Goal: Navigation & Orientation: Find specific page/section

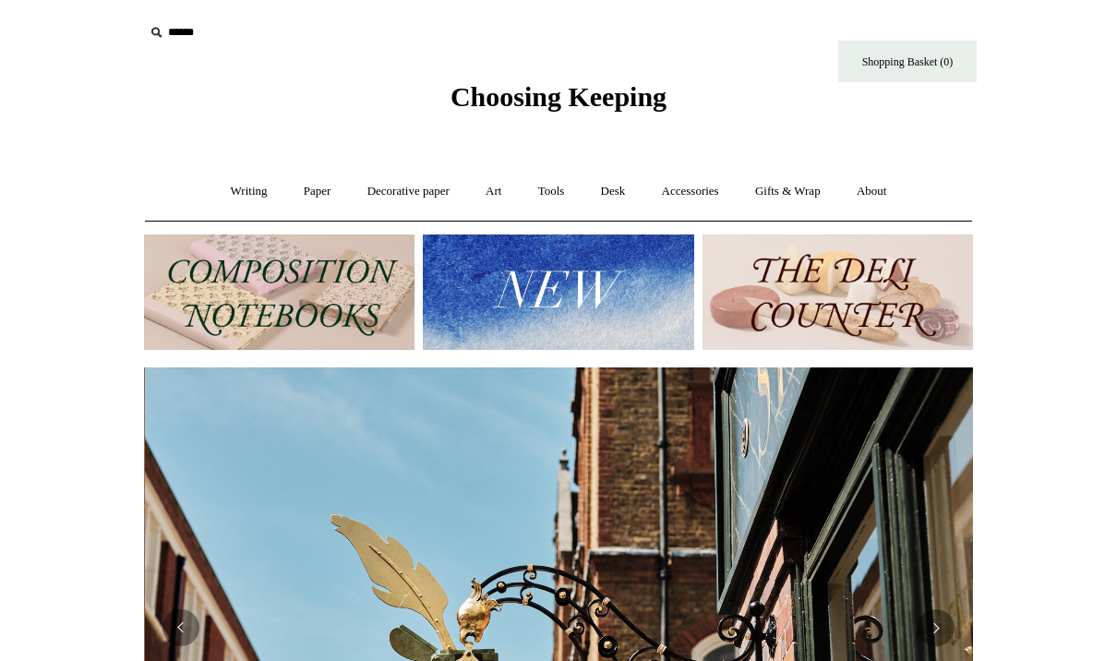
scroll to position [0, 829]
click at [239, 189] on link "Writing +" at bounding box center [249, 191] width 70 height 49
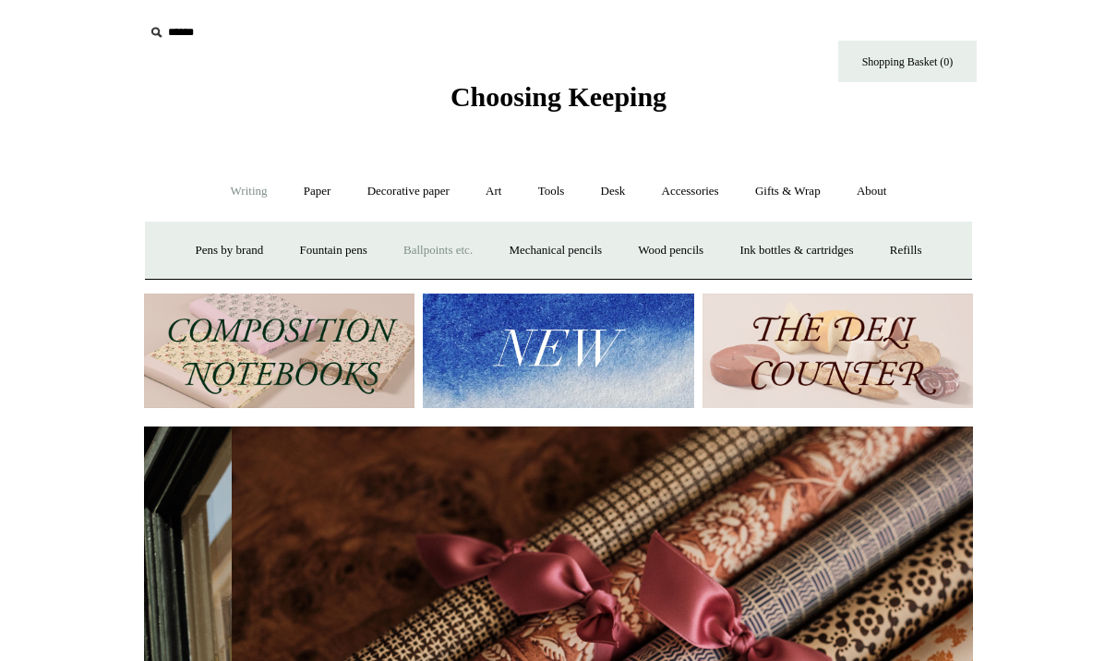
scroll to position [0, 1658]
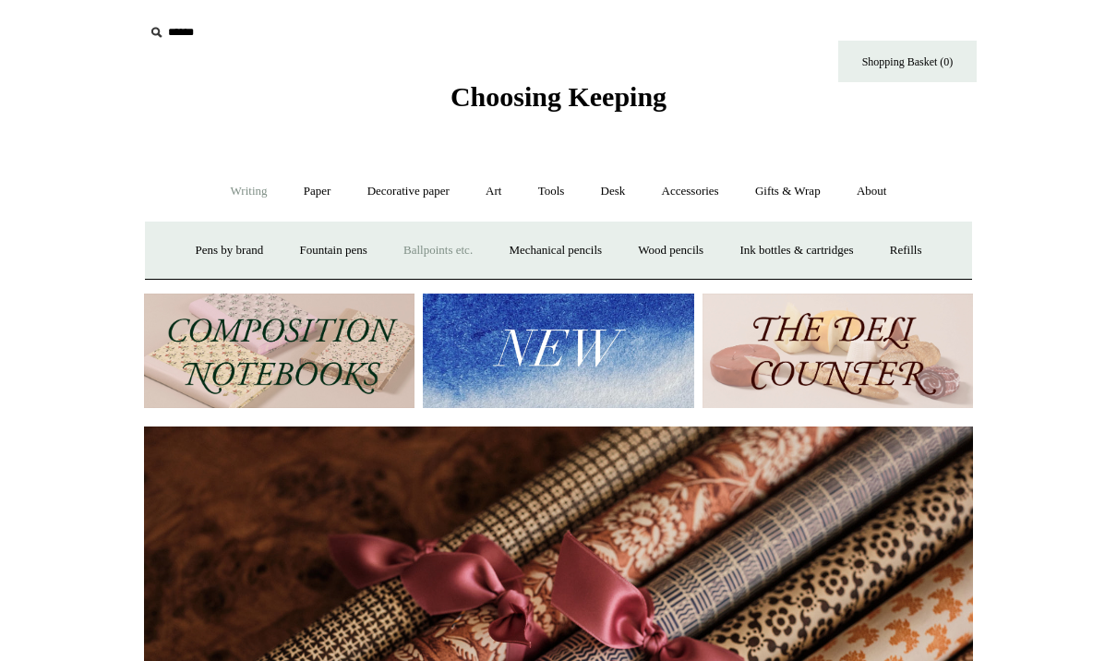
click at [446, 253] on link "Ballpoints etc. +" at bounding box center [438, 250] width 102 height 49
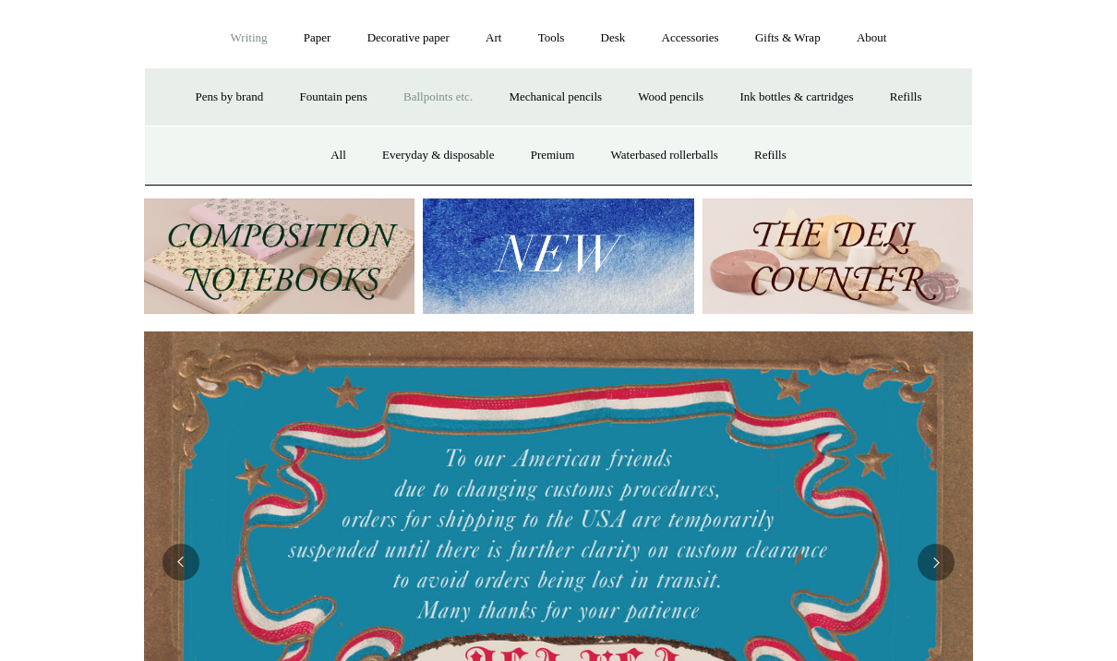
scroll to position [137, 0]
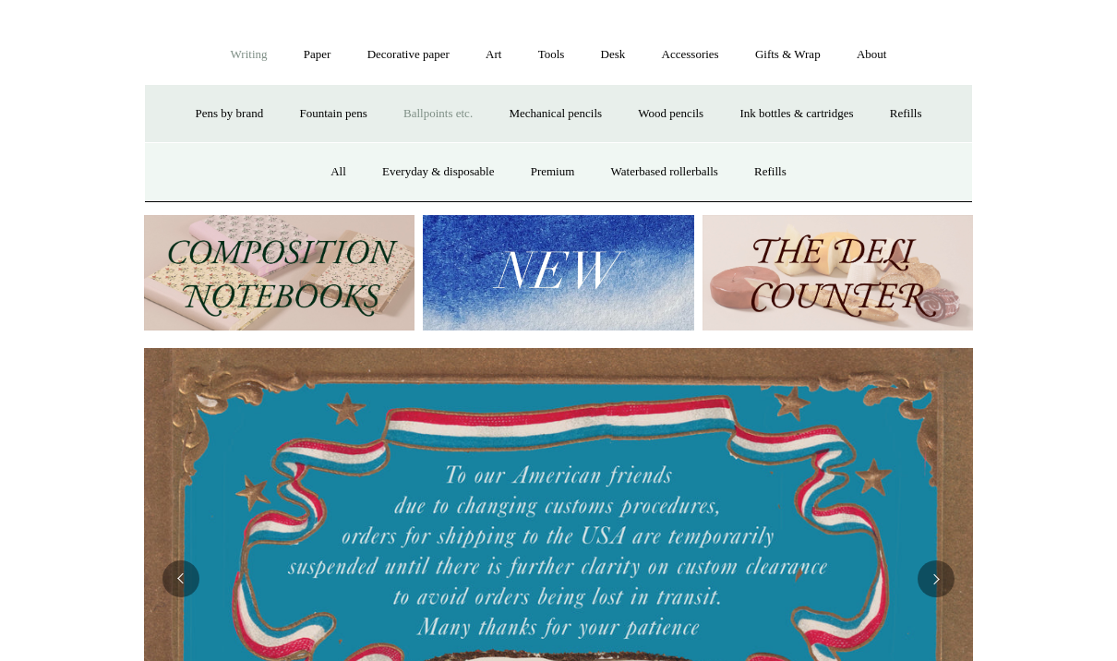
click at [440, 112] on link "Ballpoints etc. -" at bounding box center [438, 114] width 102 height 49
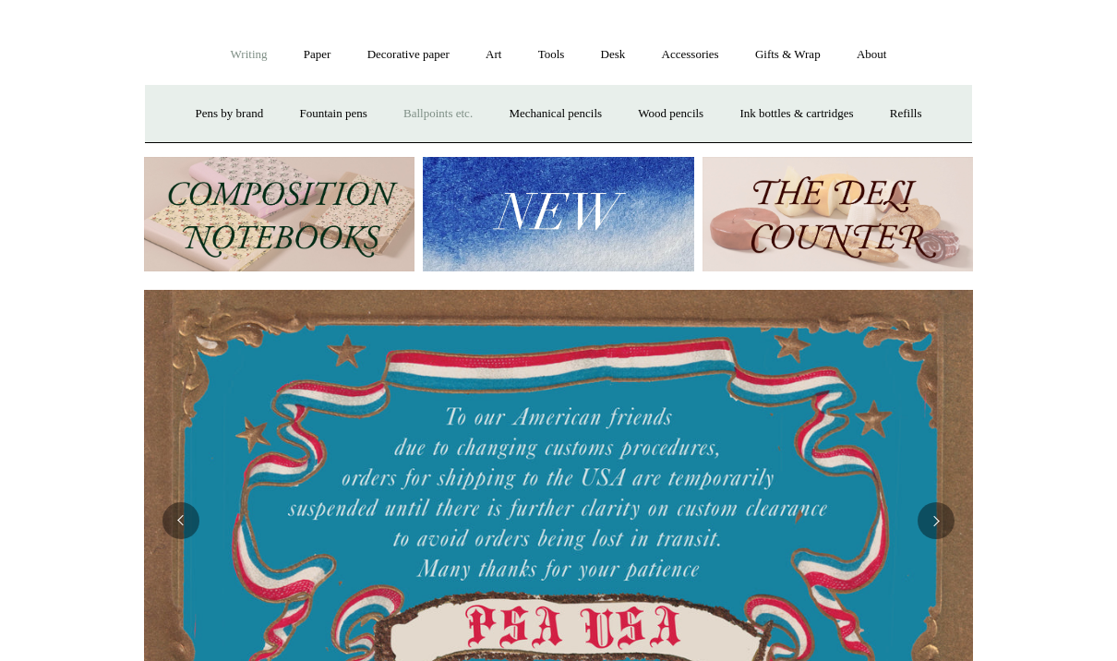
click at [440, 112] on link "Ballpoints etc. +" at bounding box center [438, 114] width 102 height 49
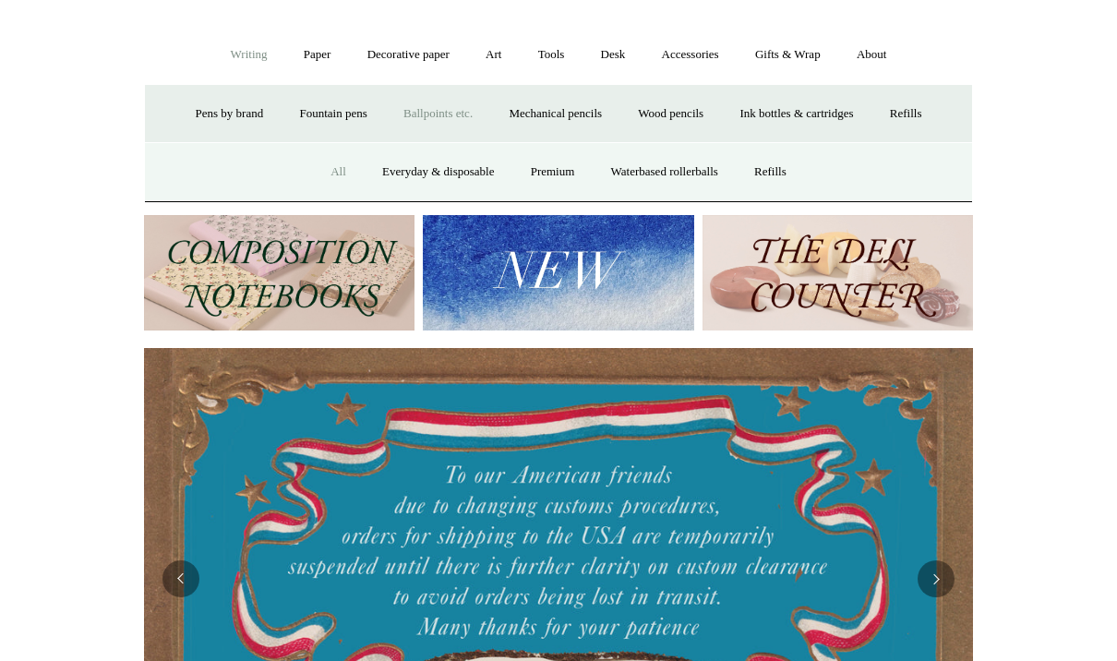
scroll to position [0, 94]
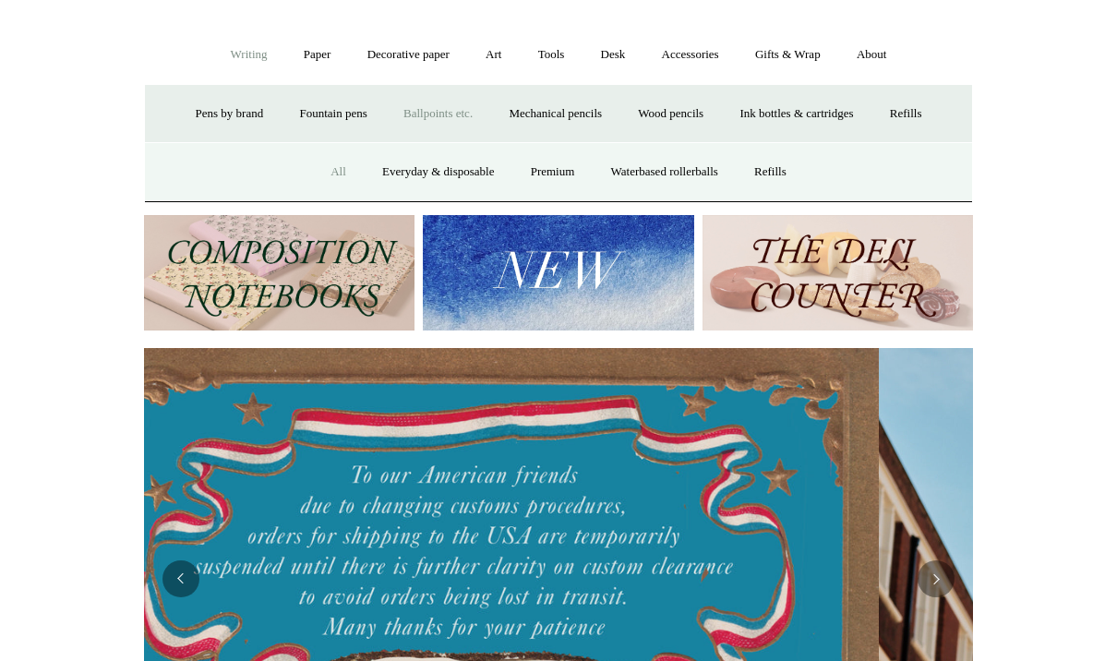
click at [325, 170] on link "All" at bounding box center [338, 172] width 49 height 49
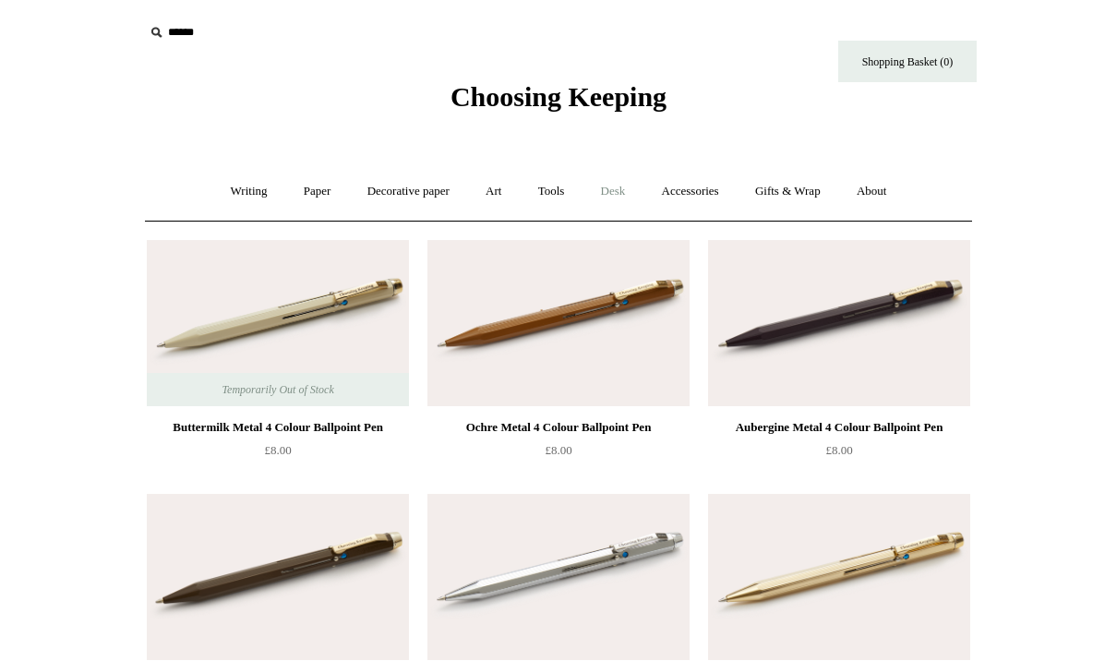
click at [618, 195] on link "Desk +" at bounding box center [613, 191] width 58 height 49
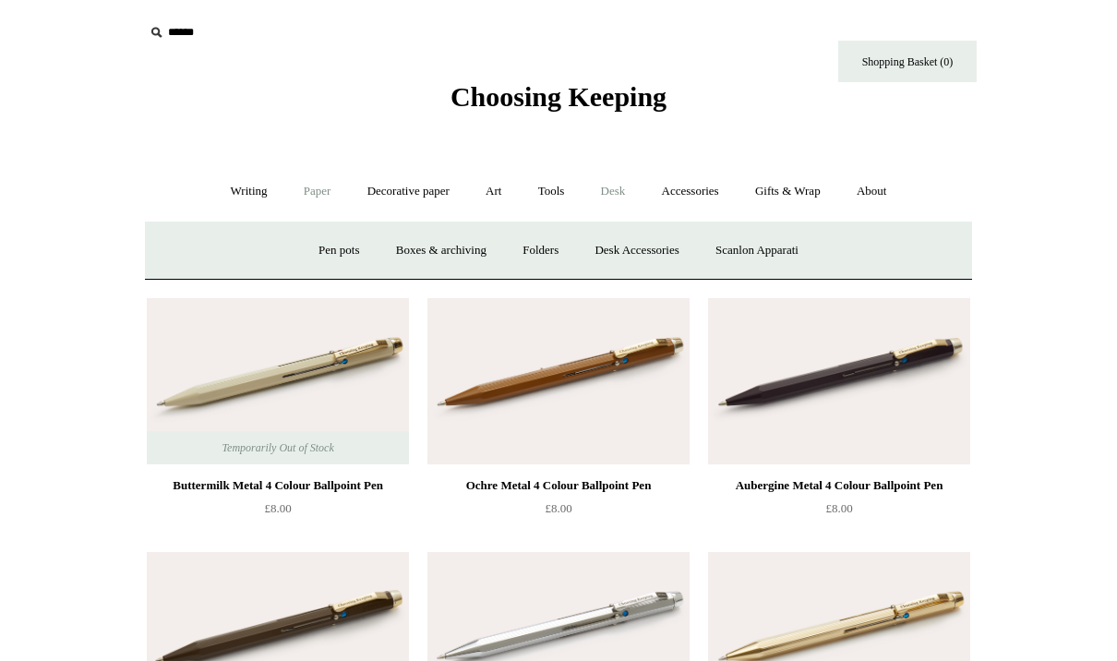
click at [307, 189] on link "Paper +" at bounding box center [317, 191] width 61 height 49
click at [283, 248] on link "Notebooks +" at bounding box center [300, 250] width 85 height 49
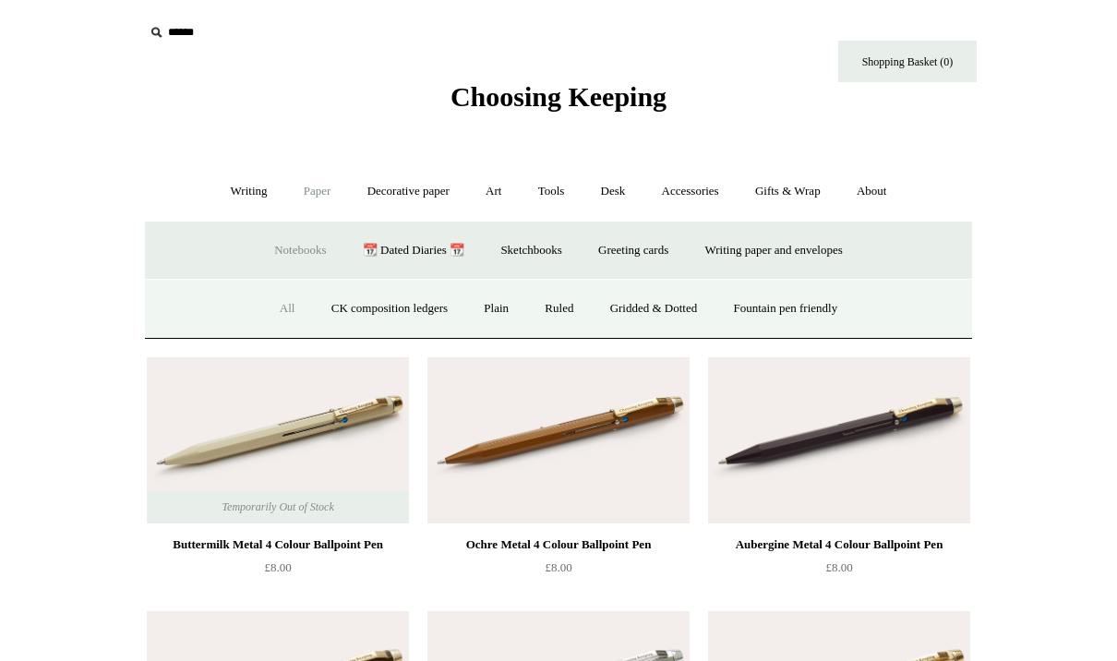
click at [269, 303] on link "All" at bounding box center [287, 308] width 49 height 49
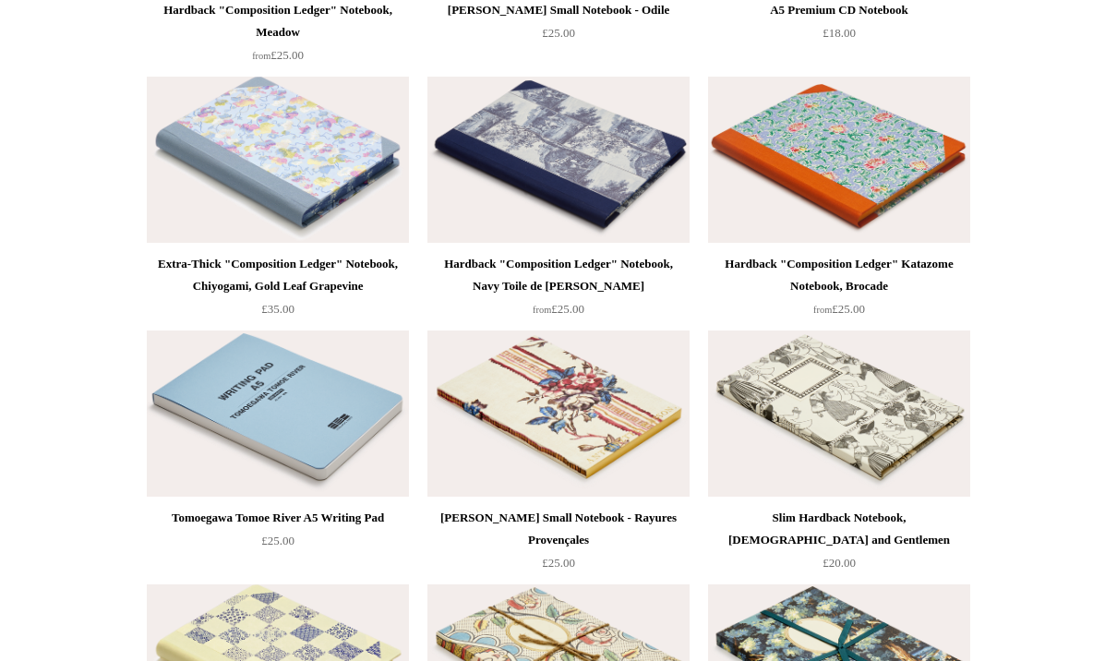
scroll to position [8797, 0]
